Goal: Information Seeking & Learning: Compare options

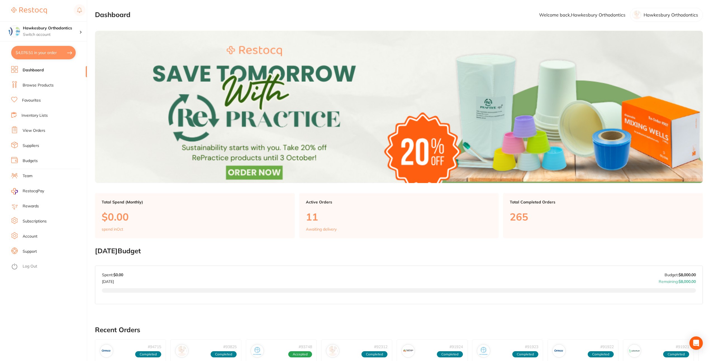
click at [44, 70] on li "Dashboard" at bounding box center [49, 70] width 76 height 8
click at [47, 82] on link "Browse Products" at bounding box center [38, 85] width 31 height 6
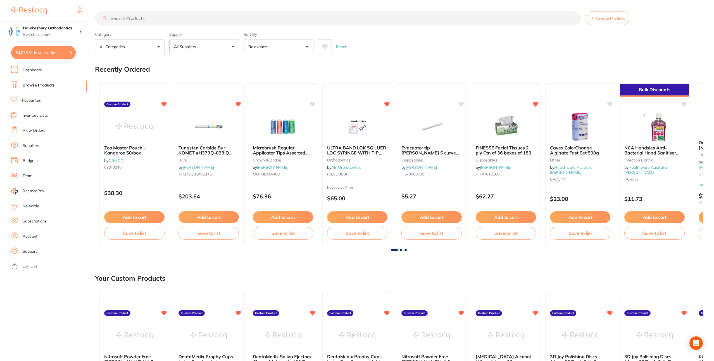
click at [244, 20] on input "search" at bounding box center [338, 18] width 487 height 14
click at [245, 19] on input "search" at bounding box center [338, 18] width 487 height 14
paste input "406-870"
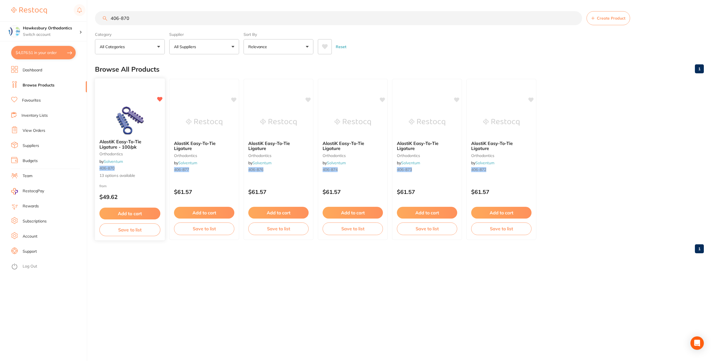
type input "406-870"
click at [148, 156] on div "AlastiK Easy-To-Tie Ligature - 100/pk orthodontics by Solventum 406-870 13 opti…" at bounding box center [130, 158] width 70 height 48
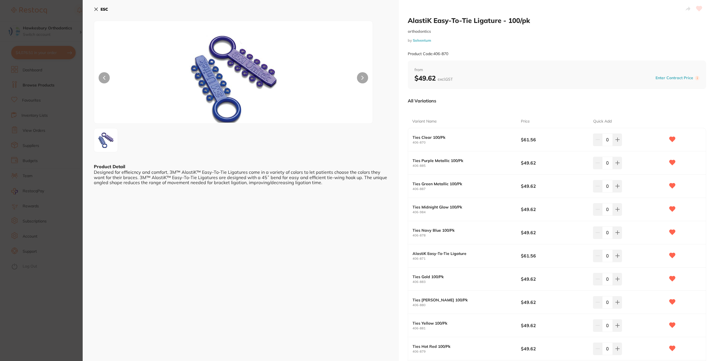
click at [92, 8] on div "ESC Product Detail Designed for effieicncy and comfort, 3M™ AlastiK™ Easy-To-Ti…" at bounding box center [241, 235] width 316 height 470
click at [96, 7] on icon at bounding box center [96, 9] width 4 height 4
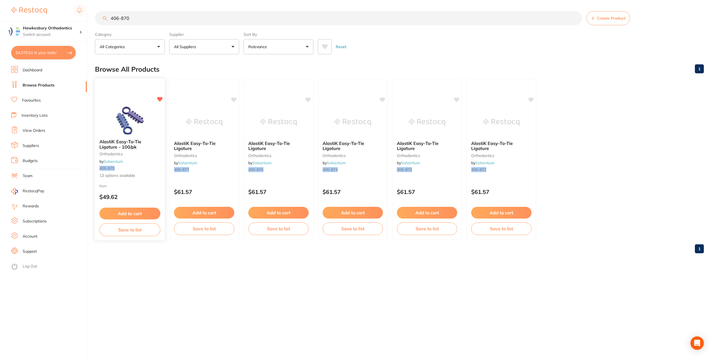
click at [122, 129] on img at bounding box center [130, 120] width 37 height 28
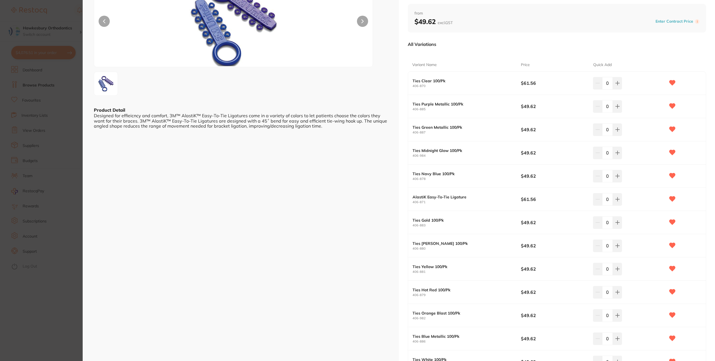
scroll to position [57, 0]
click at [66, 64] on section "AlastiK Easy-To-Tie Ligature - 100/pk orthodontics by Solventum Product Code: 4…" at bounding box center [357, 180] width 715 height 361
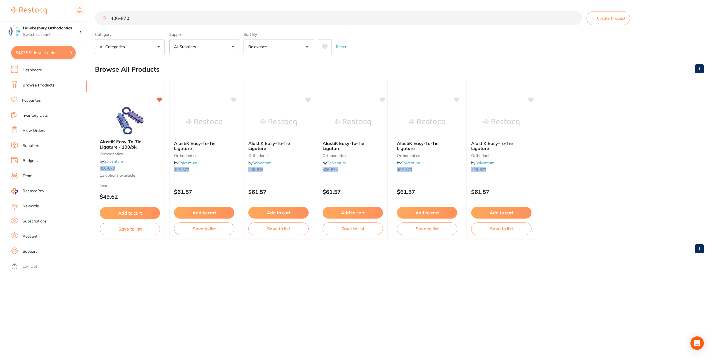
type textarea "406-870"
drag, startPoint x: 179, startPoint y: 14, endPoint x: 186, endPoint y: 25, distance: 13.3
click at [186, 25] on div "406-870 Create Product" at bounding box center [399, 18] width 609 height 14
paste input "5067-9722"
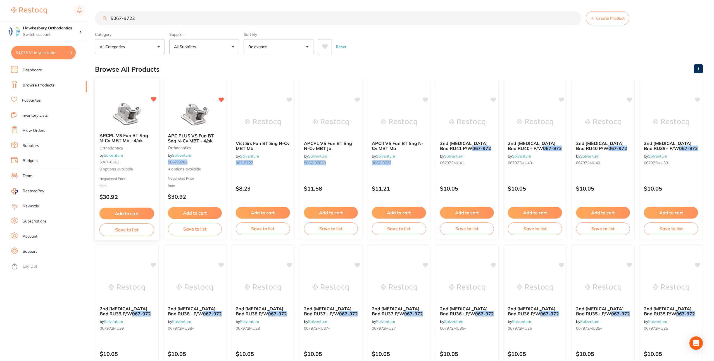
type input "5067-9722"
click at [148, 116] on div at bounding box center [127, 114] width 64 height 28
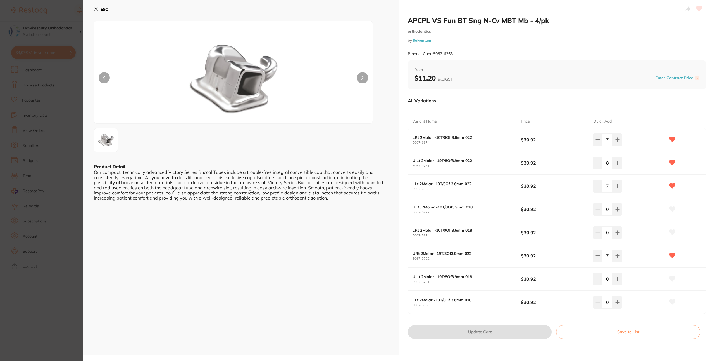
click at [128, 293] on div "ESC Product Detail Our compact, technically advanced Victory Series Buccal Tube…" at bounding box center [241, 177] width 316 height 354
click at [67, 295] on section "APCPL VS Fun BT Sng N-Cv MBT Mb - 4/pk orthodontics by Solventum Product Code: …" at bounding box center [357, 180] width 715 height 361
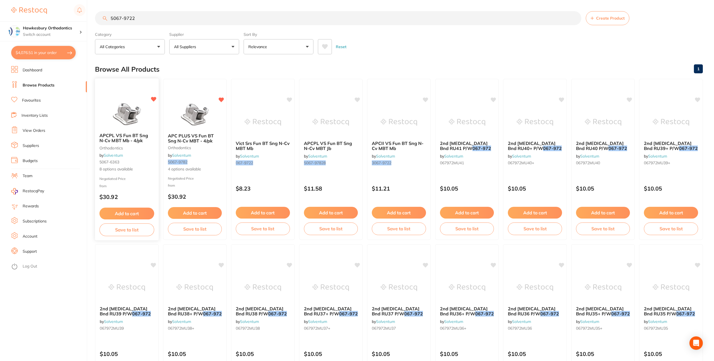
click at [124, 109] on img at bounding box center [126, 114] width 37 height 28
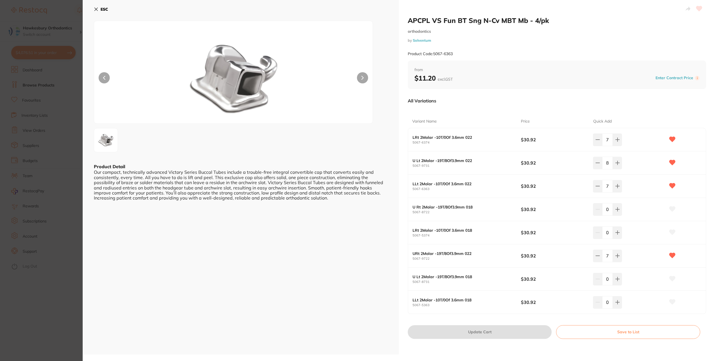
click at [95, 9] on icon at bounding box center [96, 9] width 4 height 4
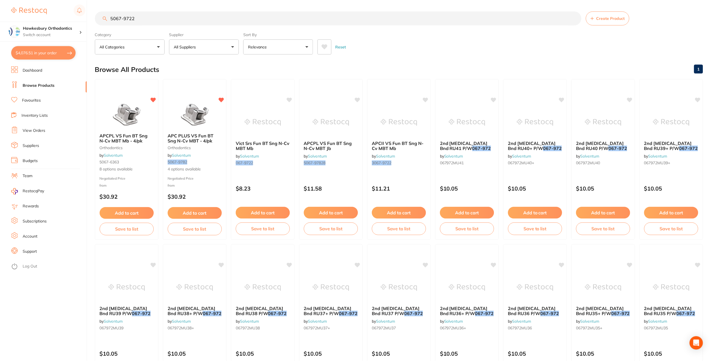
scroll to position [3, 0]
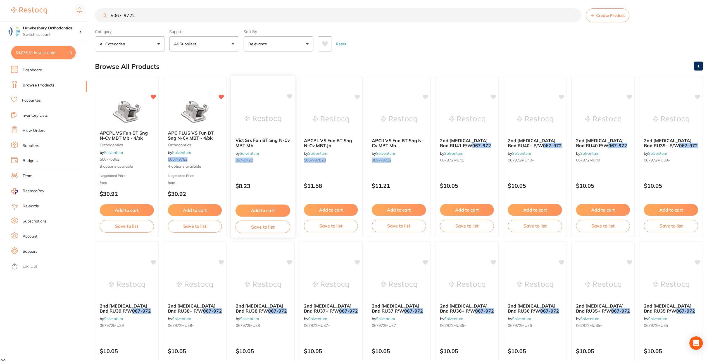
click at [257, 101] on div "Vict Srs Fun BT Sng N-Cv MBT Mb by Solventum 067-9722 $8.23 Add to cart Save to…" at bounding box center [263, 156] width 64 height 162
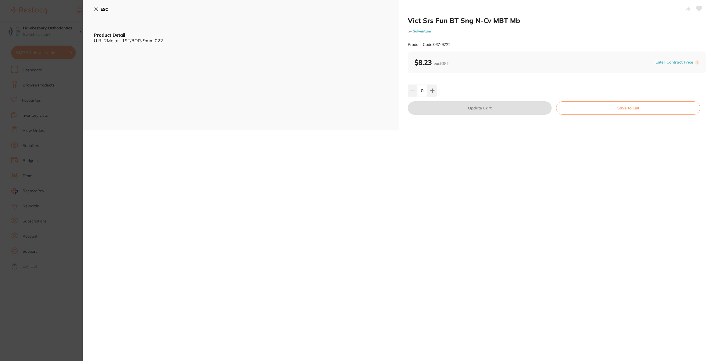
click at [97, 8] on icon at bounding box center [96, 9] width 3 height 3
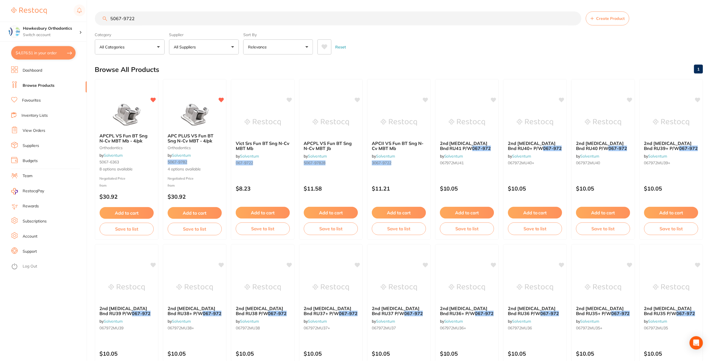
scroll to position [3, 0]
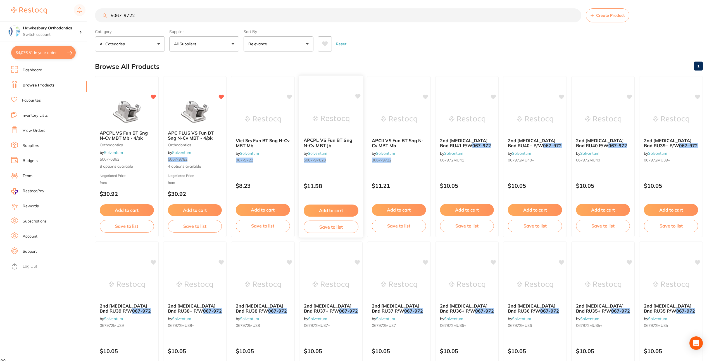
click at [340, 125] on img at bounding box center [331, 119] width 37 height 28
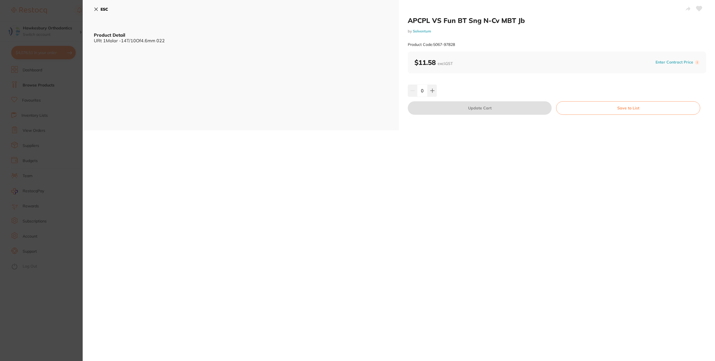
click at [98, 10] on button "ESC" at bounding box center [101, 9] width 14 height 10
